Goal: Transaction & Acquisition: Purchase product/service

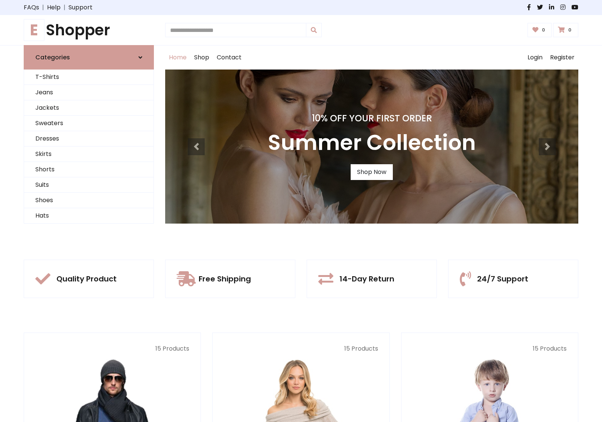
click at [301, 211] on div "10% Off Your First Order Summer Collection Shop Now" at bounding box center [371, 147] width 413 height 154
click at [371, 172] on link "Shop Now" at bounding box center [371, 172] width 42 height 16
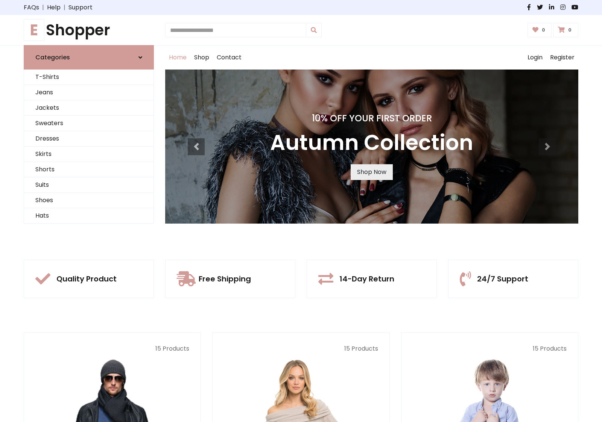
click at [371, 172] on link "Shop Now" at bounding box center [371, 172] width 42 height 16
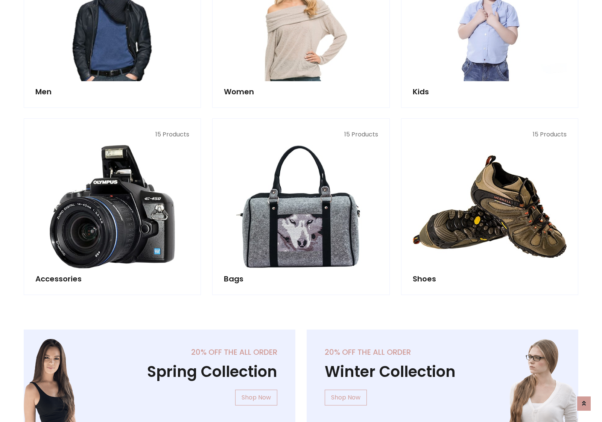
scroll to position [750, 0]
